Goal: Task Accomplishment & Management: Use online tool/utility

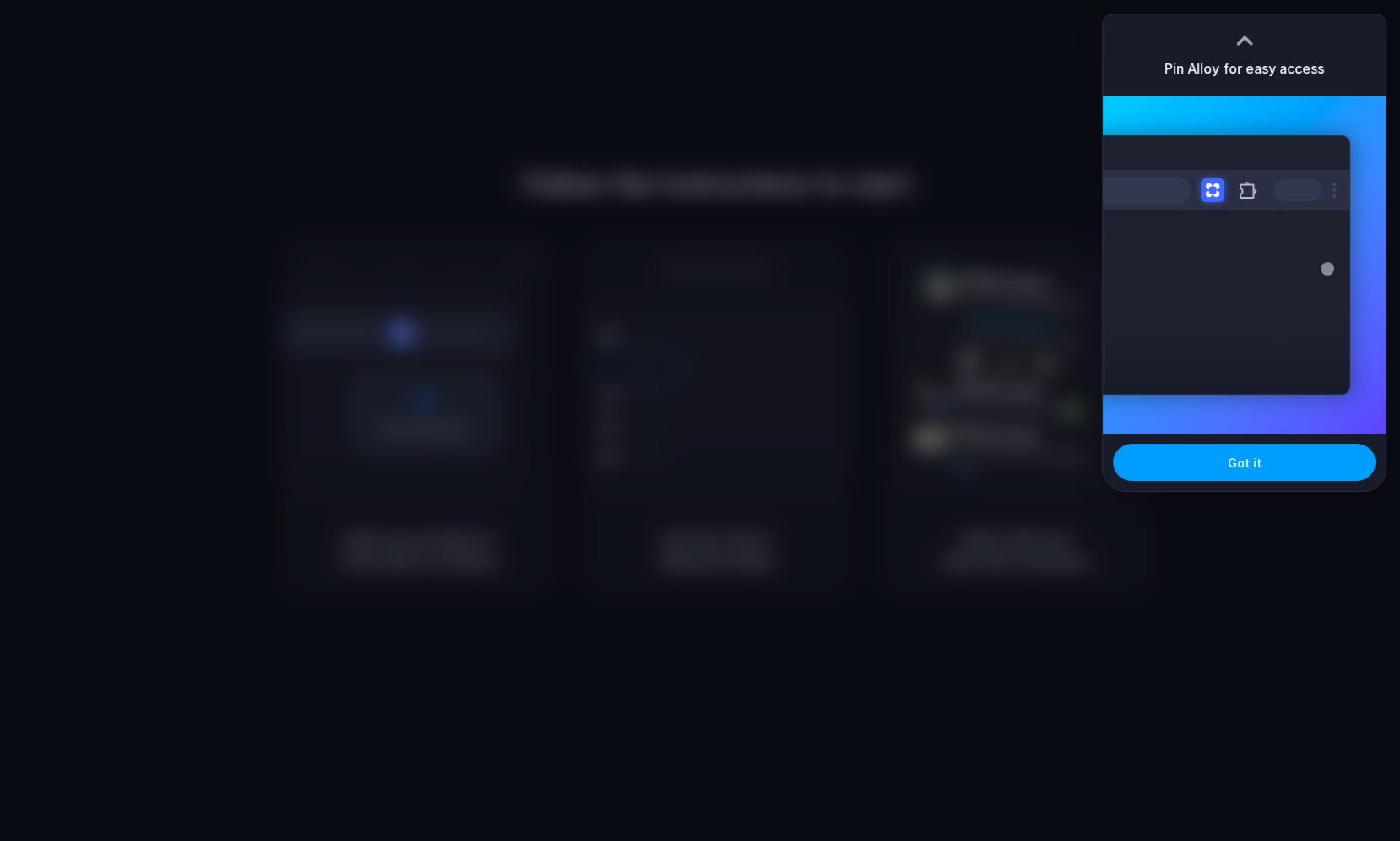
click at [1247, 465] on span "Got it" at bounding box center [1245, 463] width 34 height 18
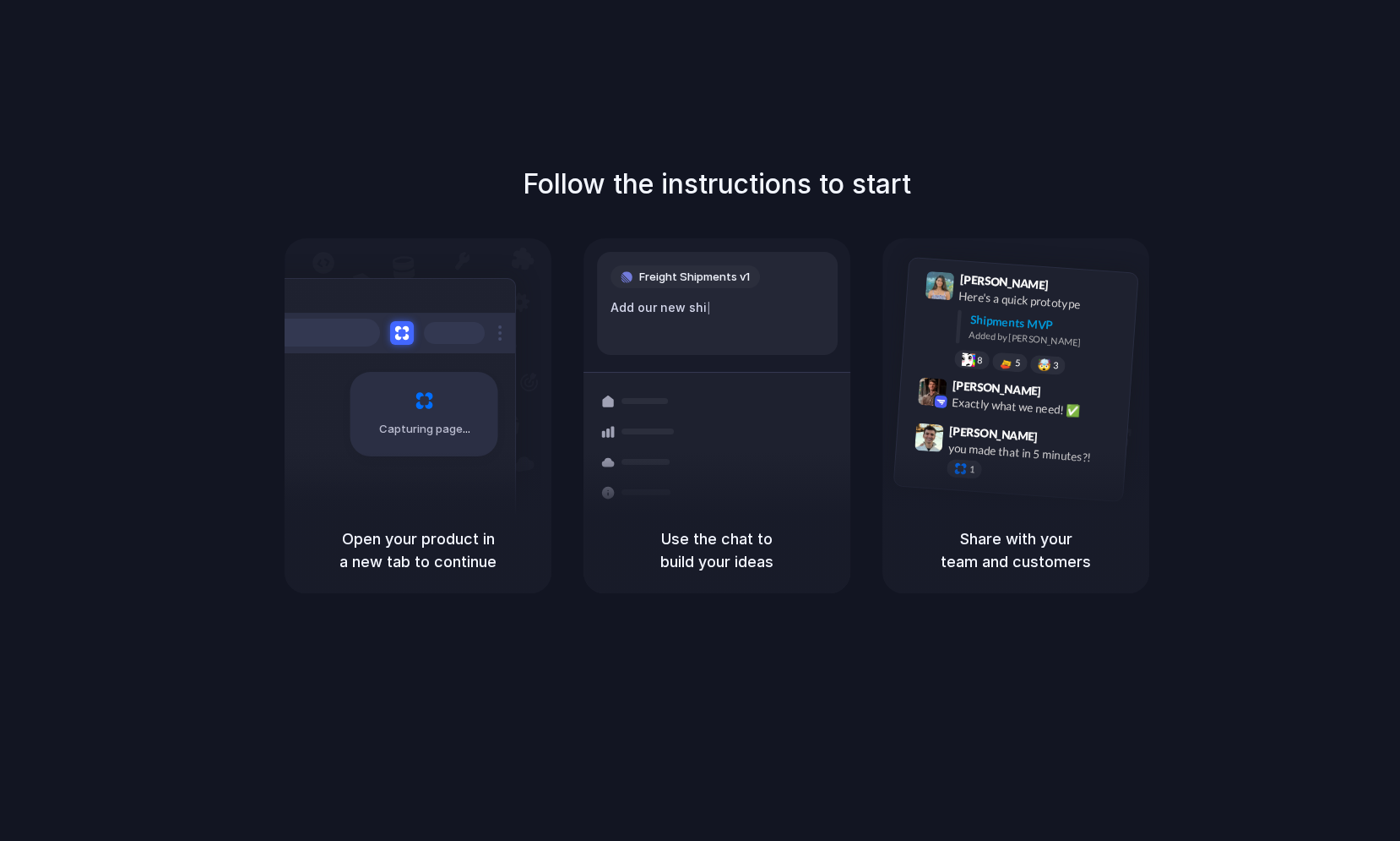
click at [430, 438] on div "Capturing page" at bounding box center [424, 414] width 148 height 84
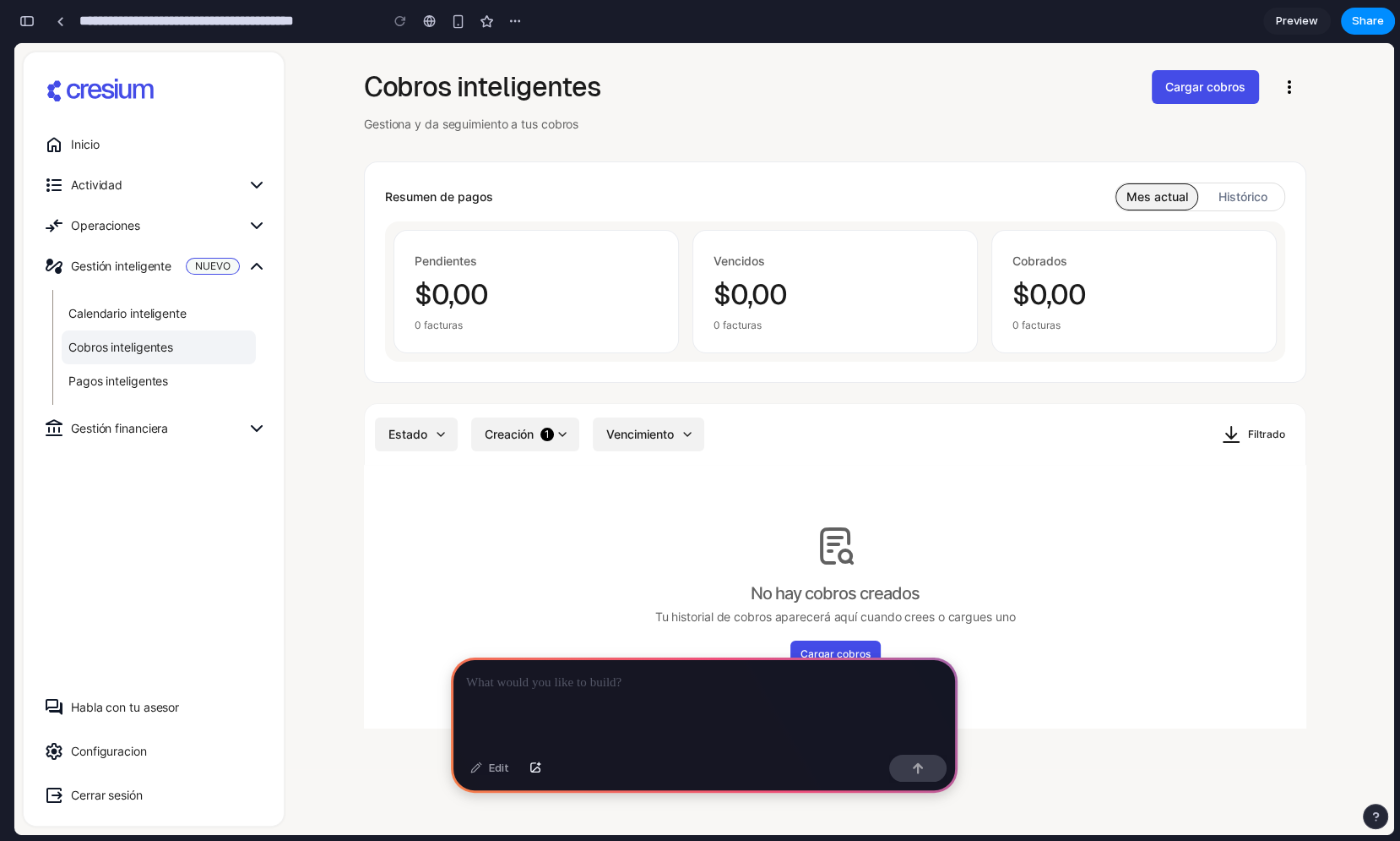
click at [1124, 138] on div "Cobros inteligentes Gestiona y da seguimiento a tus cobros Cargar cobros more_v…" at bounding box center [835, 399] width 942 height 658
click at [673, 683] on p at bounding box center [704, 683] width 476 height 21
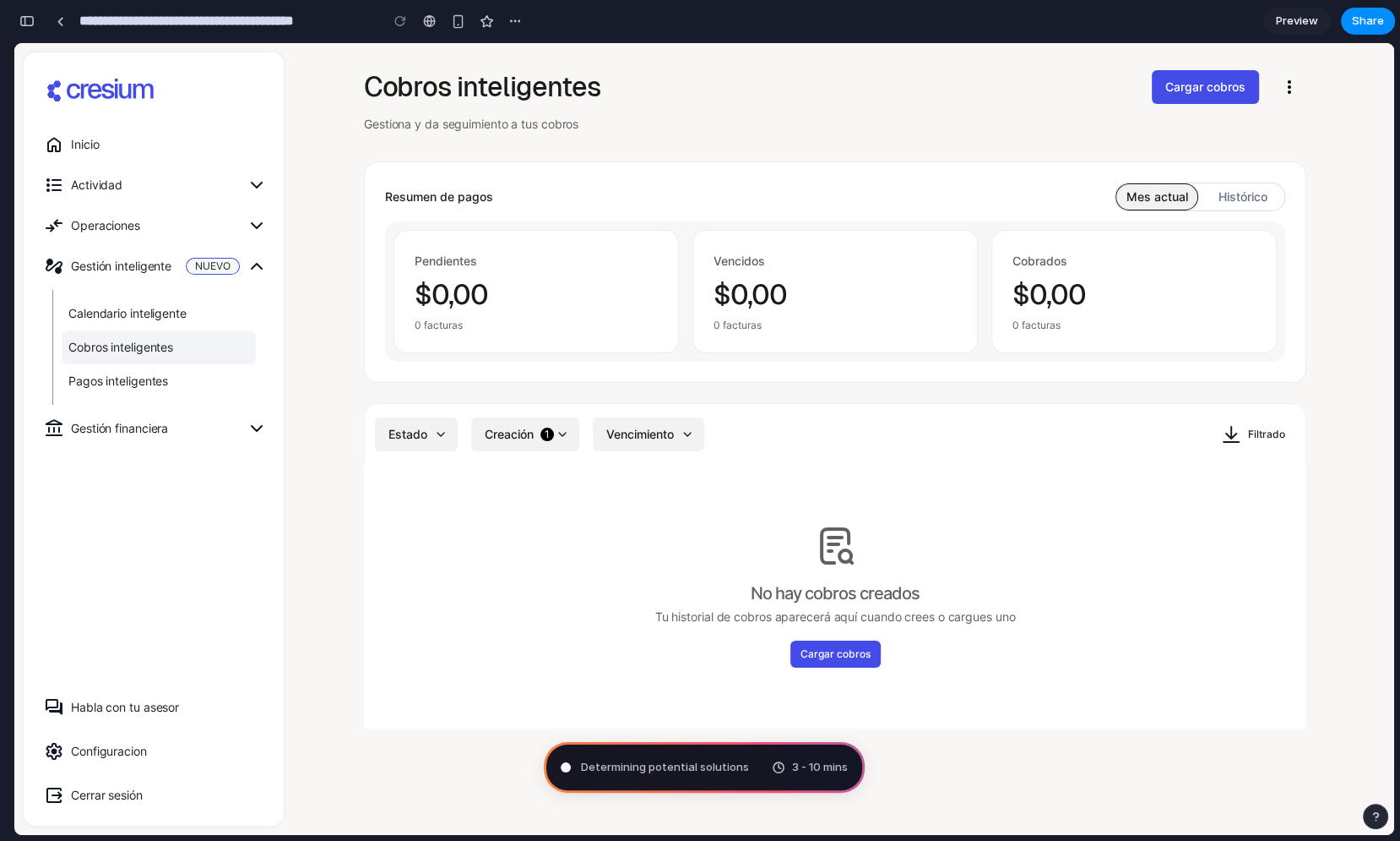
type input "**********"
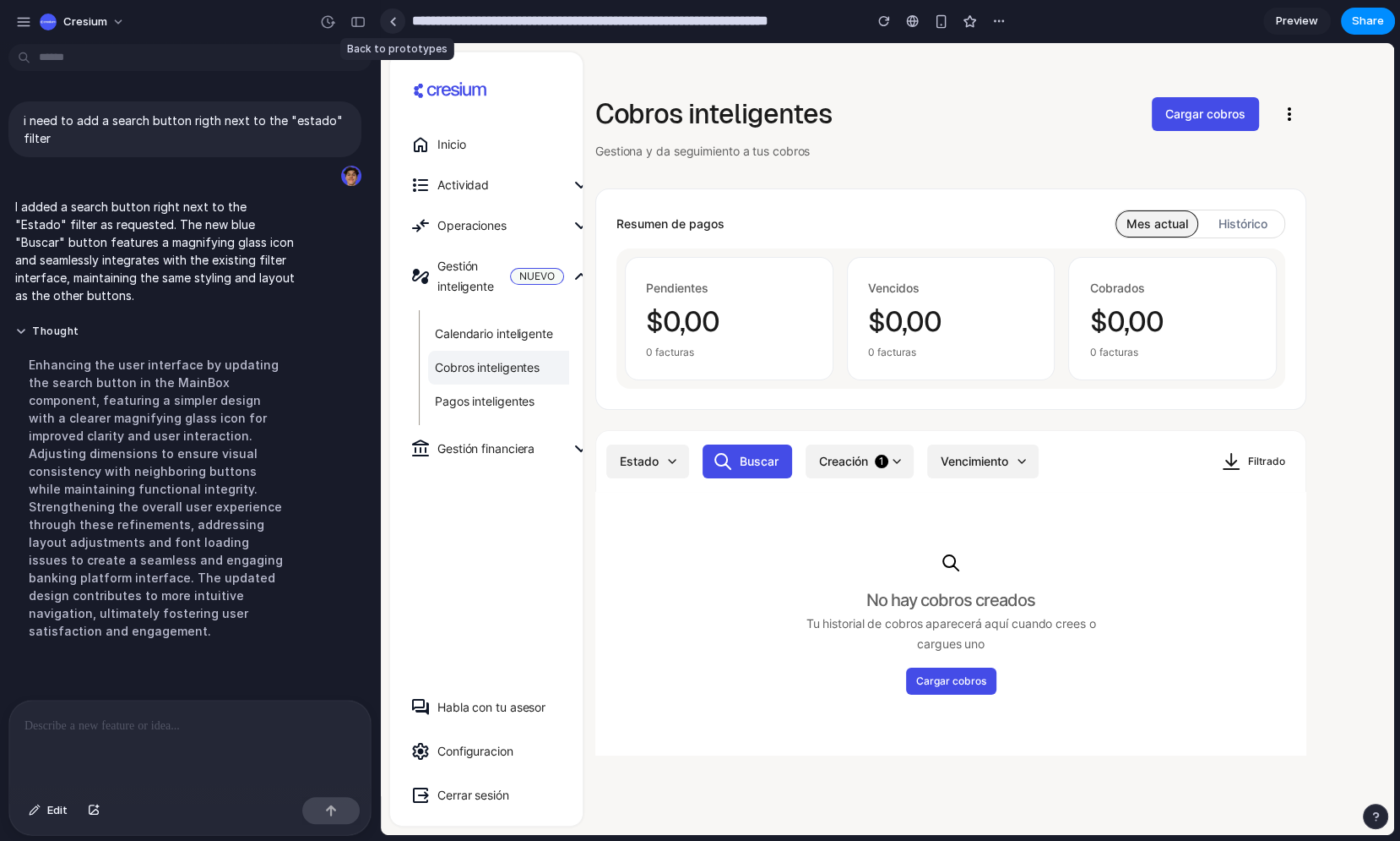
click at [393, 25] on div at bounding box center [393, 22] width 8 height 10
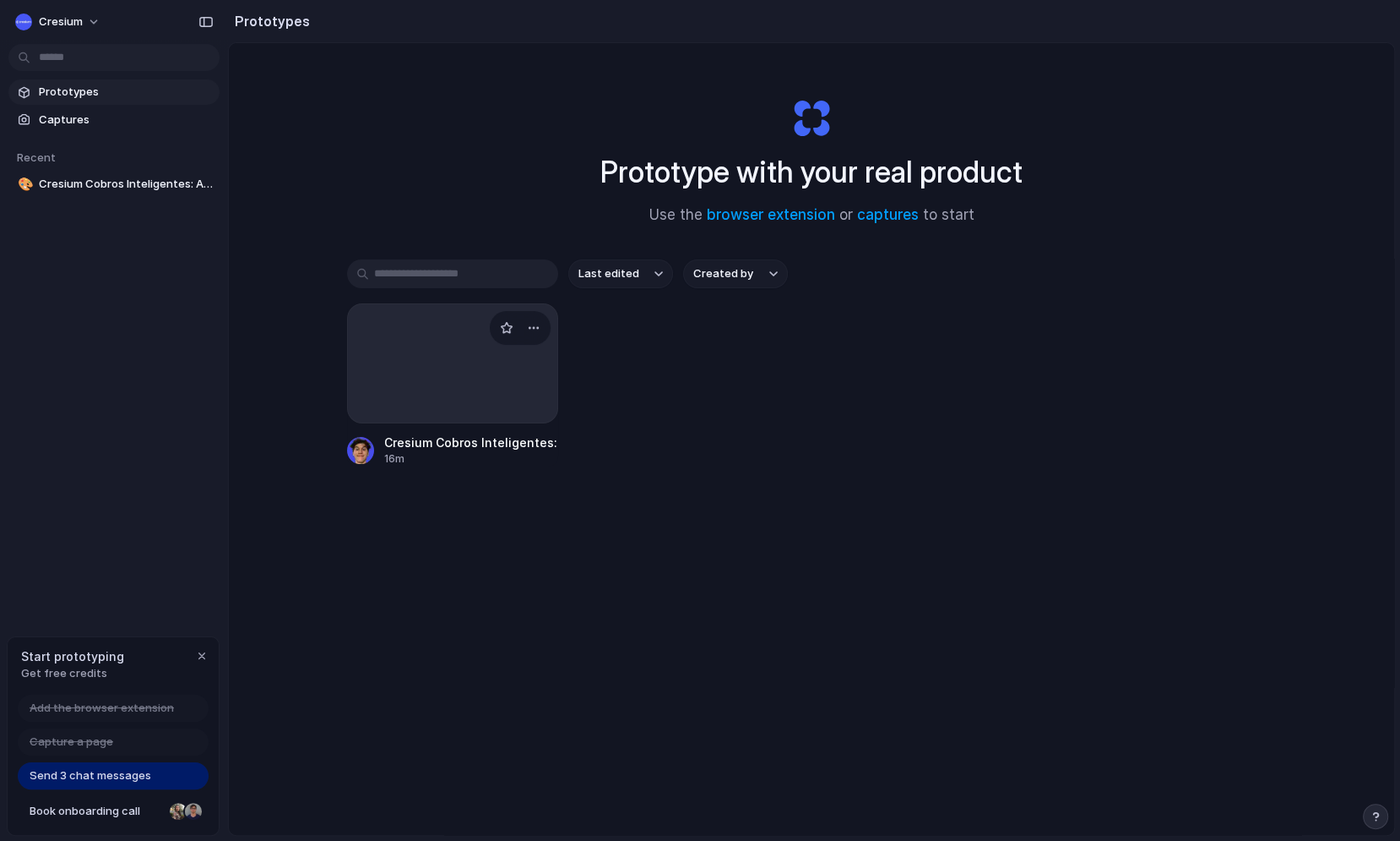
click at [454, 388] on div at bounding box center [453, 363] width 211 height 120
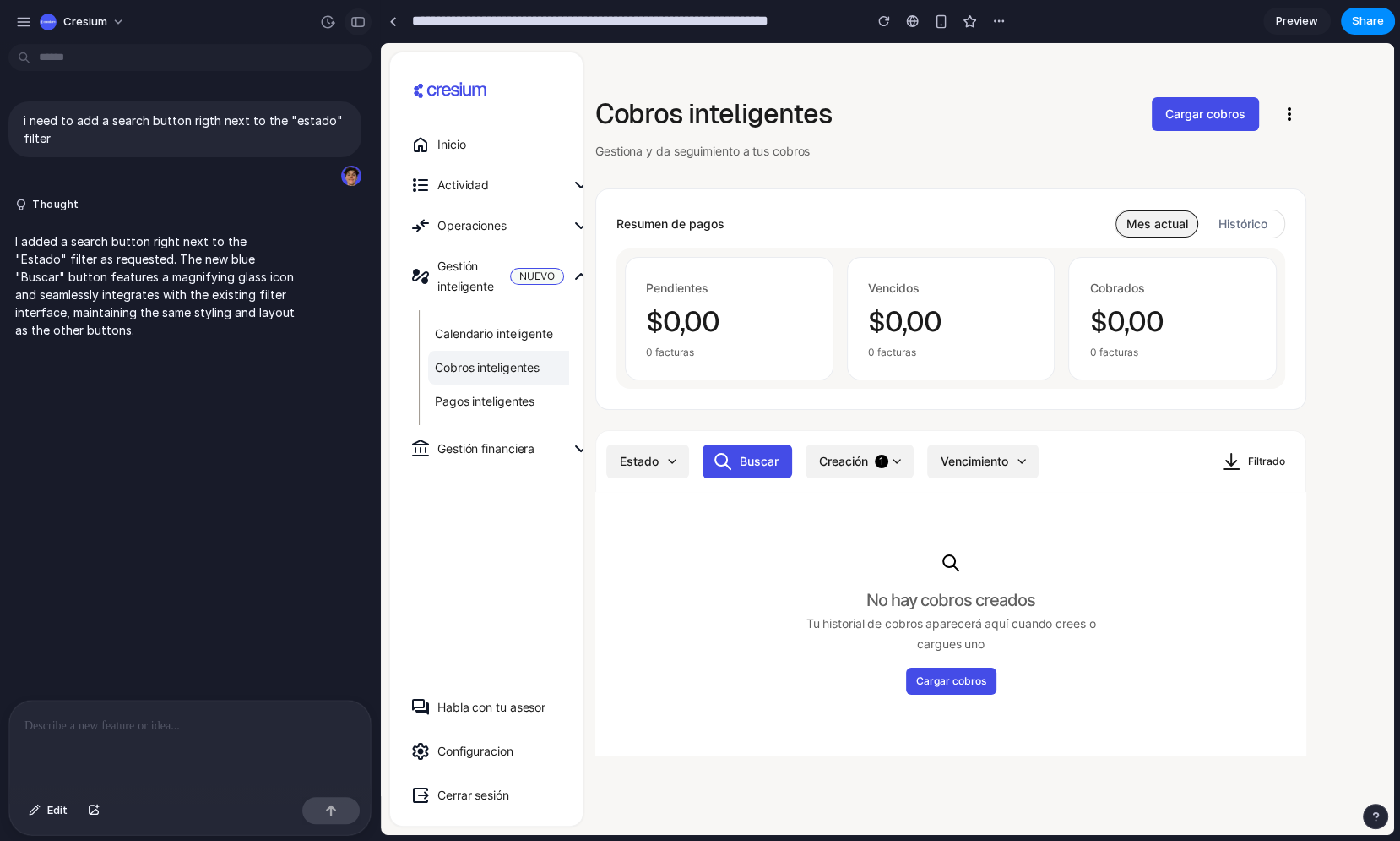
click at [362, 20] on div "button" at bounding box center [359, 22] width 16 height 12
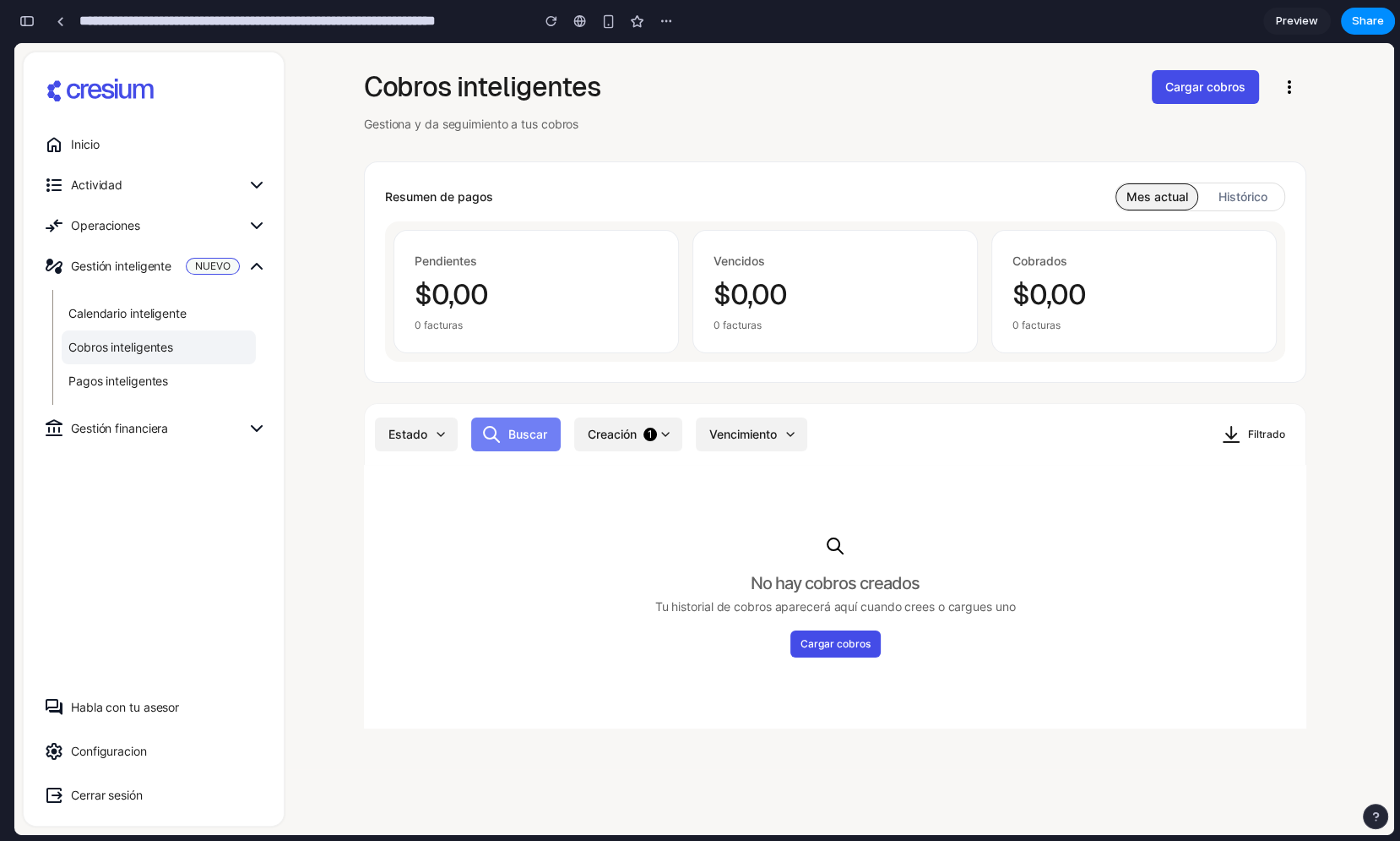
click at [531, 431] on button "Buscar" at bounding box center [516, 434] width 90 height 34
click at [524, 426] on button "Buscar" at bounding box center [516, 434] width 90 height 34
click at [559, 223] on div "Pendientes $0,00 0 facturas Vencidos $0,00 0 facturas Cobrados $0,00 0 facturas" at bounding box center [835, 290] width 900 height 140
